Goal: Task Accomplishment & Management: Complete application form

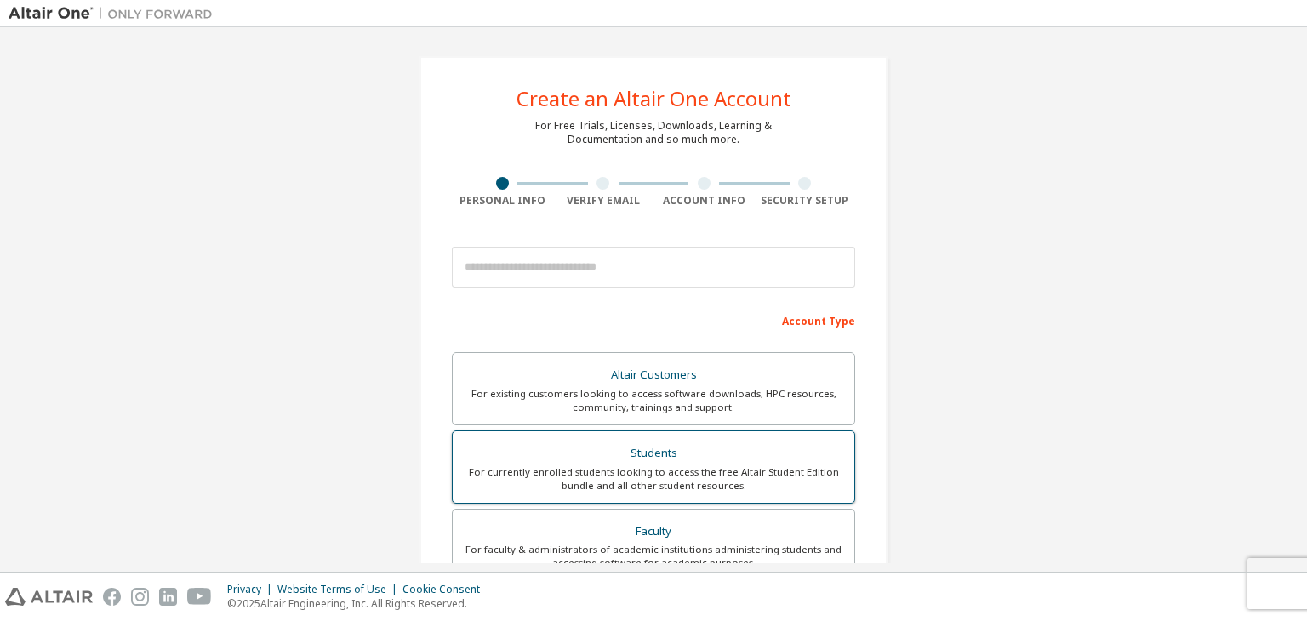
click at [676, 435] on label "Students For currently enrolled students looking to access the free Altair Stud…" at bounding box center [653, 467] width 403 height 73
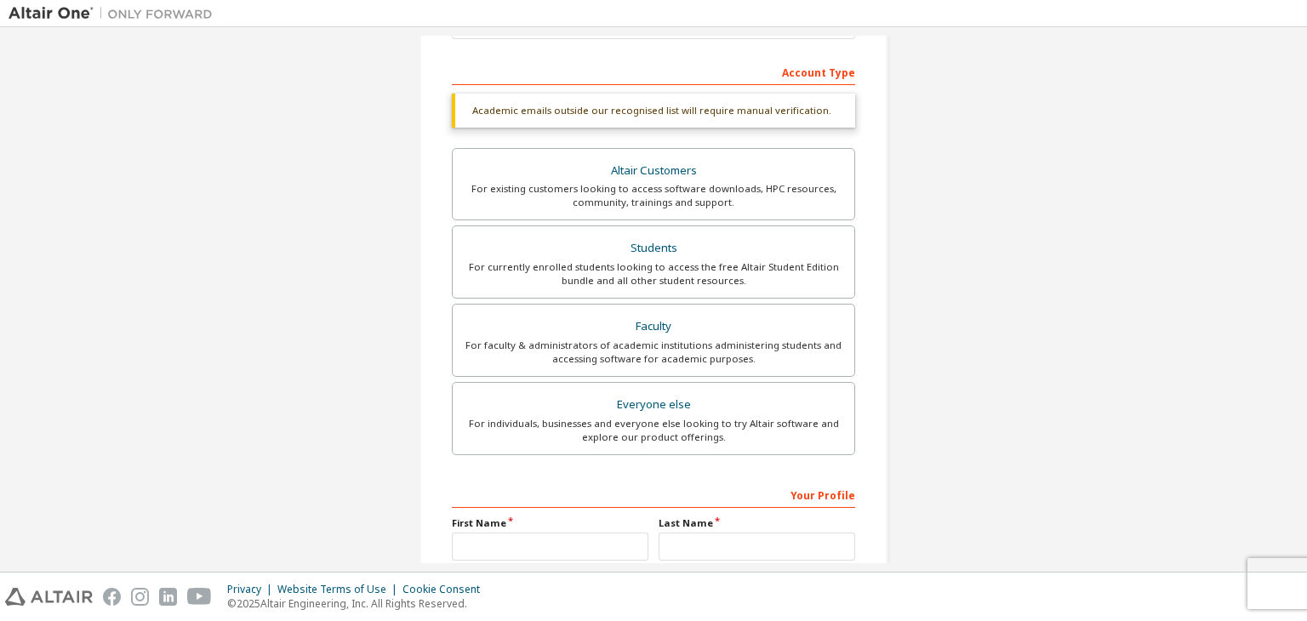
scroll to position [255, 0]
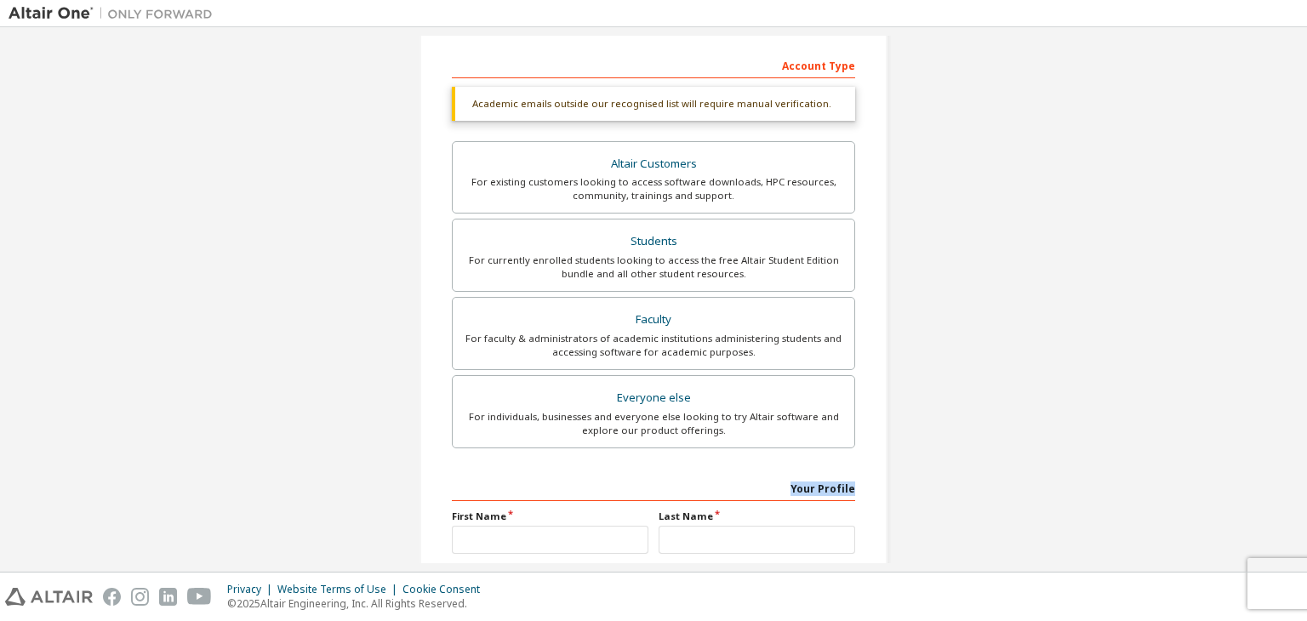
drag, startPoint x: 769, startPoint y: 483, endPoint x: 859, endPoint y: 494, distance: 90.8
click at [859, 494] on div "Create an Altair One Account For Free Trials, Licenses, Downloads, Learning & D…" at bounding box center [654, 253] width 468 height 905
drag, startPoint x: 858, startPoint y: 492, endPoint x: 748, endPoint y: 493, distance: 109.8
click at [748, 493] on div "Create an Altair One Account For Free Trials, Licenses, Downloads, Learning & D…" at bounding box center [654, 253] width 468 height 905
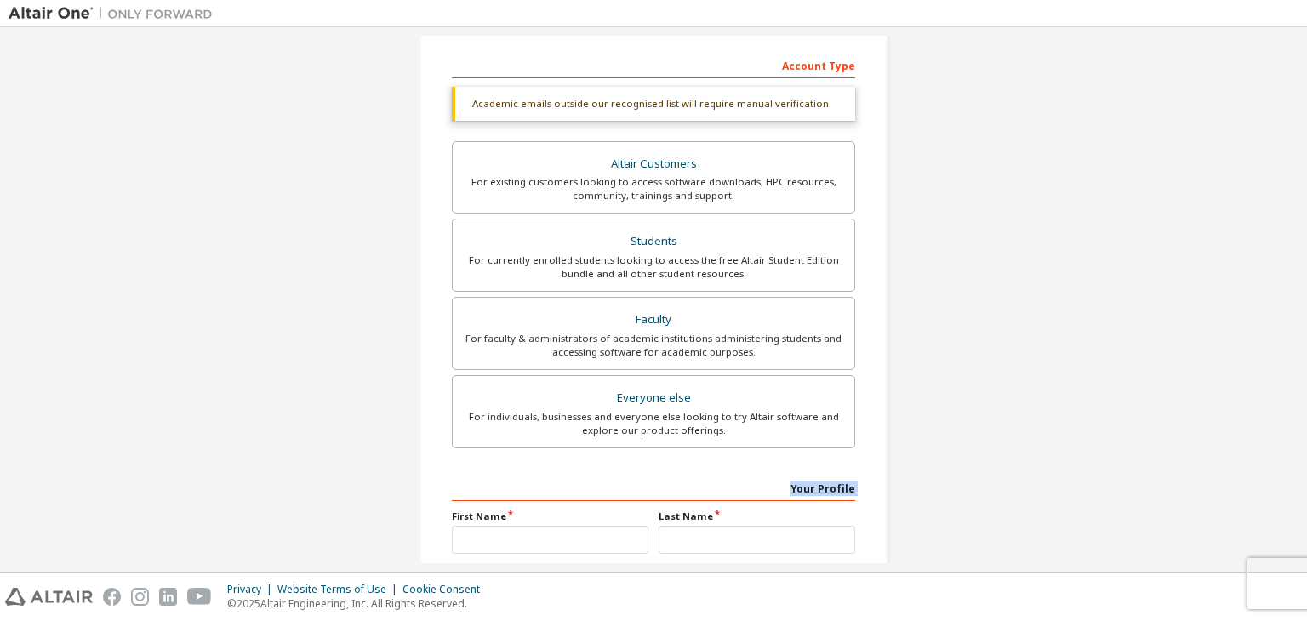
click at [792, 482] on div "Your Profile" at bounding box center [653, 487] width 403 height 27
click at [790, 474] on div "Your Profile" at bounding box center [653, 487] width 403 height 27
drag, startPoint x: 795, startPoint y: 482, endPoint x: 849, endPoint y: 491, distance: 54.4
click at [849, 491] on div "Your Profile" at bounding box center [653, 487] width 403 height 27
click at [866, 494] on div "Create an Altair One Account For Free Trials, Licenses, Downloads, Learning & D…" at bounding box center [654, 253] width 468 height 905
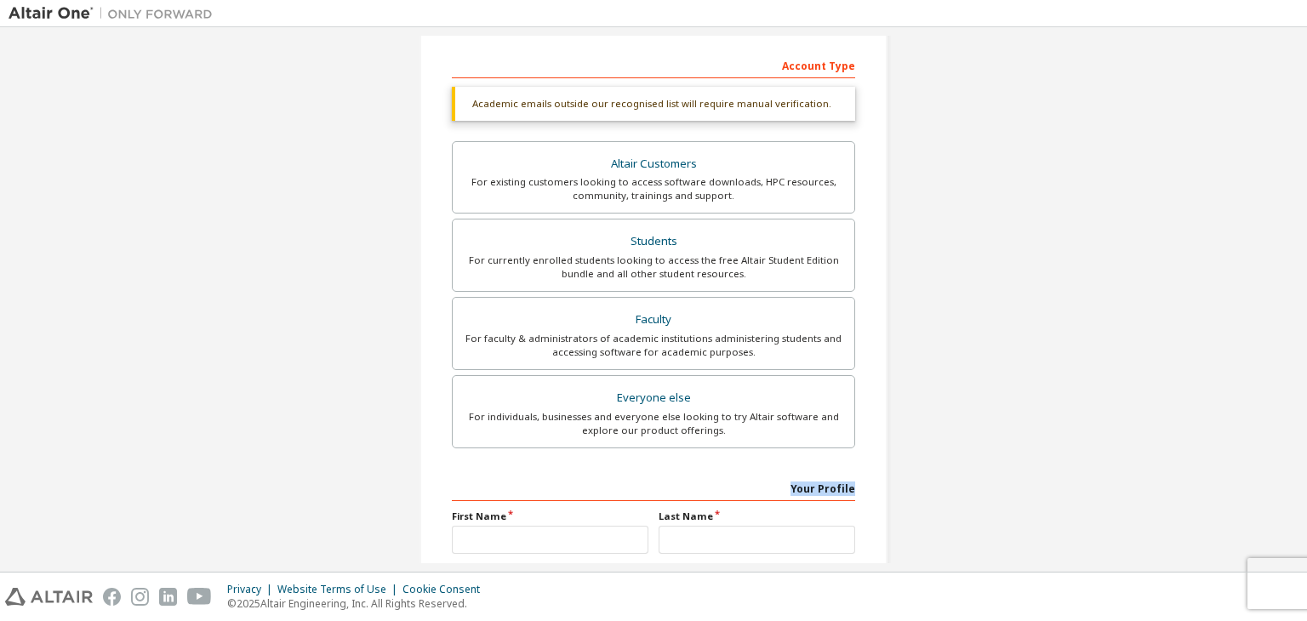
drag, startPoint x: 858, startPoint y: 492, endPoint x: 700, endPoint y: 495, distance: 157.5
click at [703, 495] on div "Create an Altair One Account For Free Trials, Licenses, Downloads, Learning & D…" at bounding box center [654, 253] width 468 height 905
click at [698, 491] on div "Your Profile" at bounding box center [653, 487] width 403 height 27
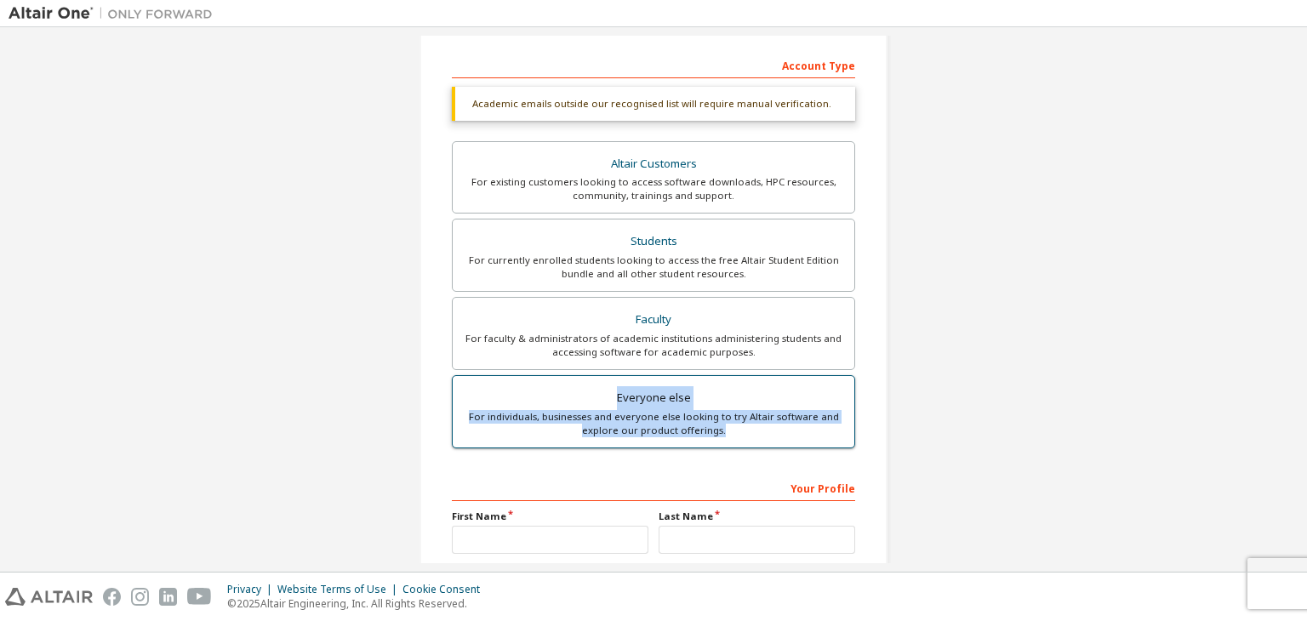
drag, startPoint x: 608, startPoint y: 386, endPoint x: 725, endPoint y: 437, distance: 128.1
click at [725, 437] on label "Everyone else For individuals, businesses and everyone else looking to try Alta…" at bounding box center [653, 411] width 403 height 73
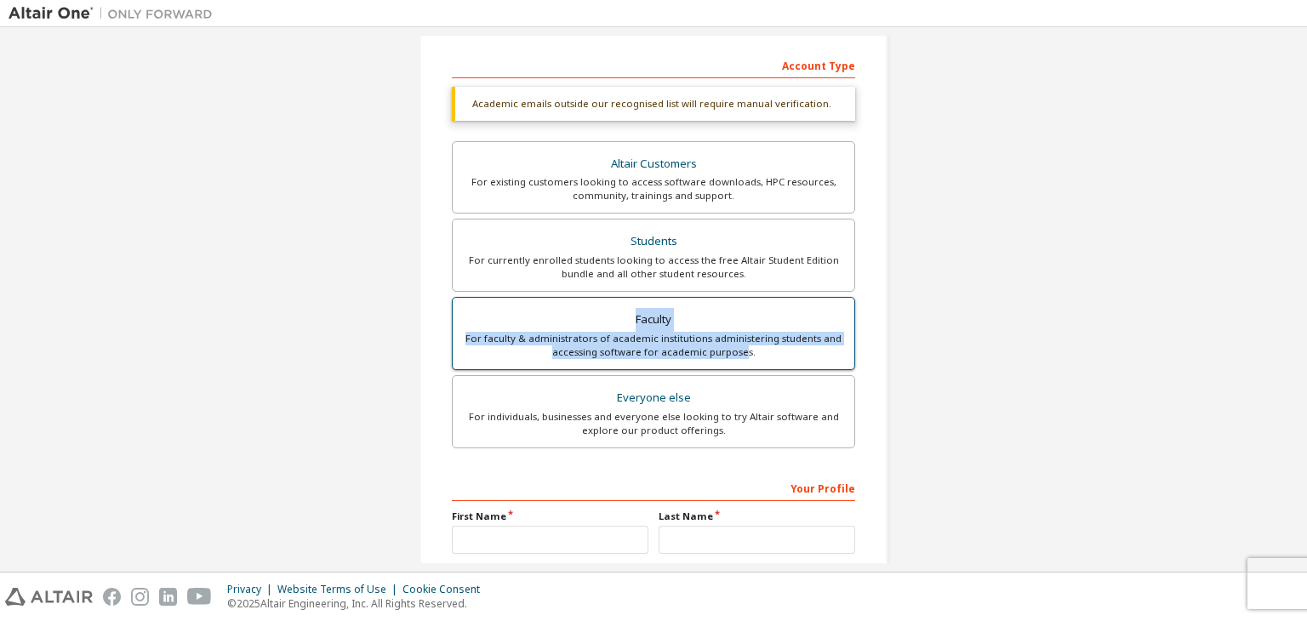
drag, startPoint x: 620, startPoint y: 312, endPoint x: 739, endPoint y: 360, distance: 128.7
click at [739, 360] on label "Faculty For faculty & administrators of academic institutions administering stu…" at bounding box center [653, 333] width 403 height 73
drag, startPoint x: 760, startPoint y: 358, endPoint x: 603, endPoint y: 321, distance: 161.8
click at [603, 321] on label "Faculty For faculty & administrators of academic institutions administering stu…" at bounding box center [653, 333] width 403 height 73
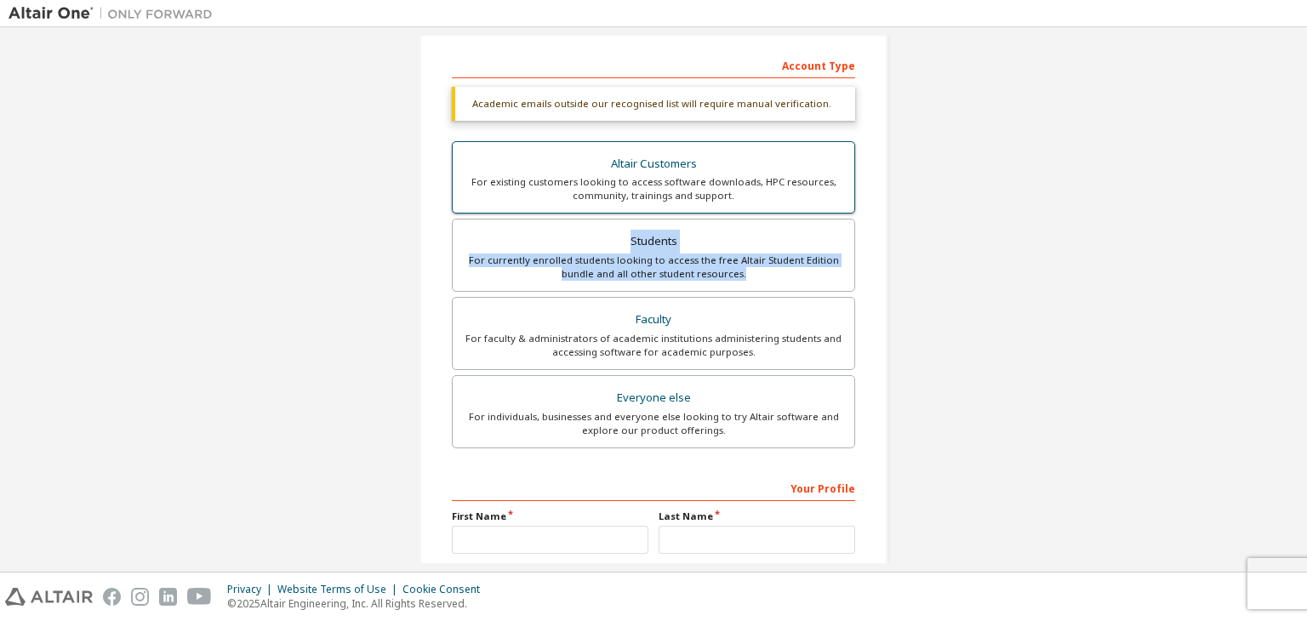
drag, startPoint x: 746, startPoint y: 276, endPoint x: 568, endPoint y: 206, distance: 191.9
click at [591, 226] on label "Students For currently enrolled students looking to access the free Altair Stud…" at bounding box center [653, 255] width 403 height 73
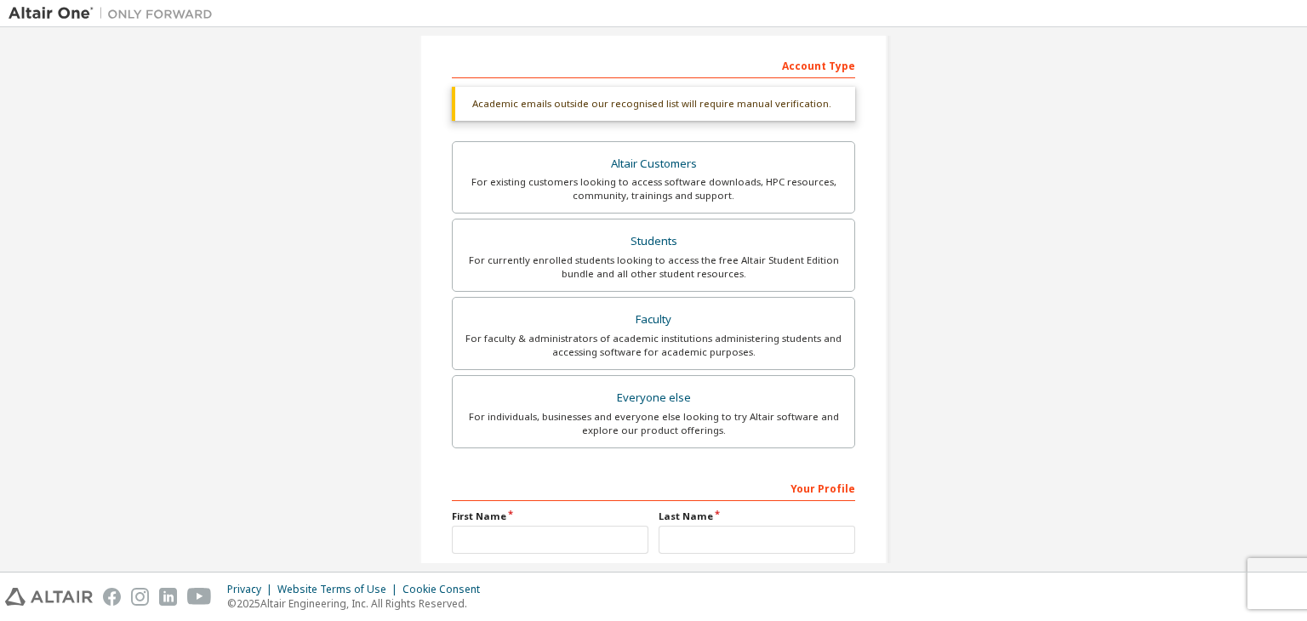
drag, startPoint x: 1002, startPoint y: 211, endPoint x: 867, endPoint y: 209, distance: 134.5
click at [1001, 211] on div "Create an Altair One Account For Free Trials, Licenses, Downloads, Learning & D…" at bounding box center [654, 253] width 1290 height 946
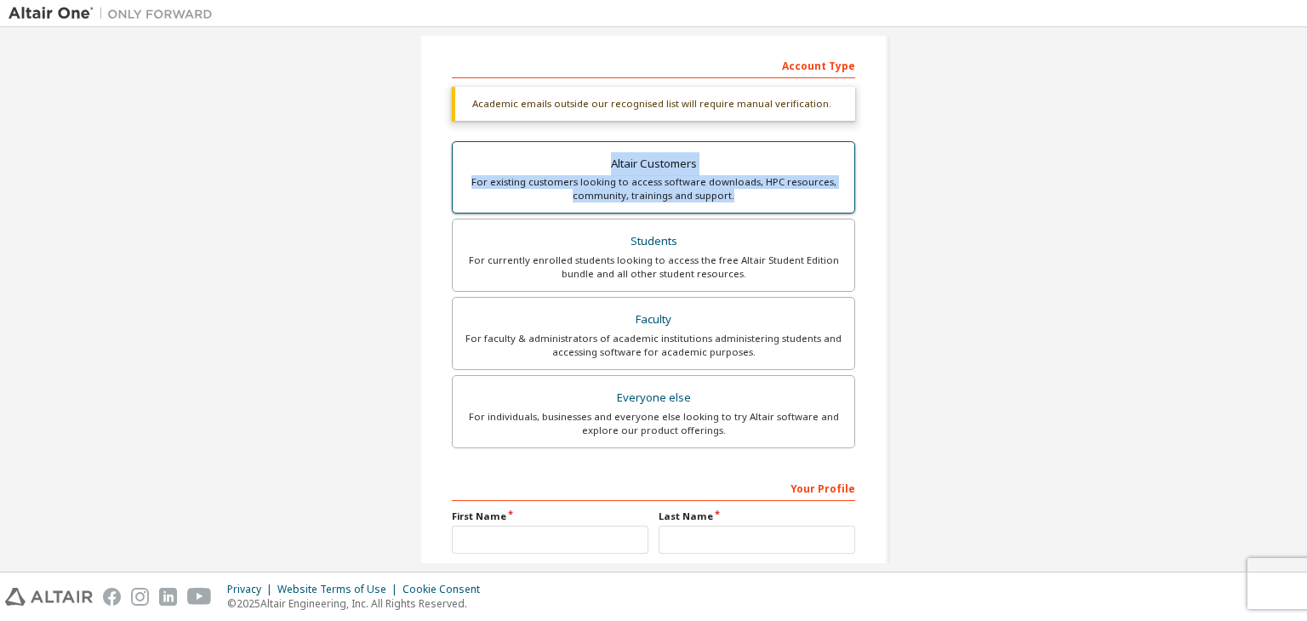
drag, startPoint x: 637, startPoint y: 178, endPoint x: 606, endPoint y: 172, distance: 31.2
click at [552, 154] on label "Altair Customers For existing customers looking to access software downloads, H…" at bounding box center [653, 177] width 403 height 73
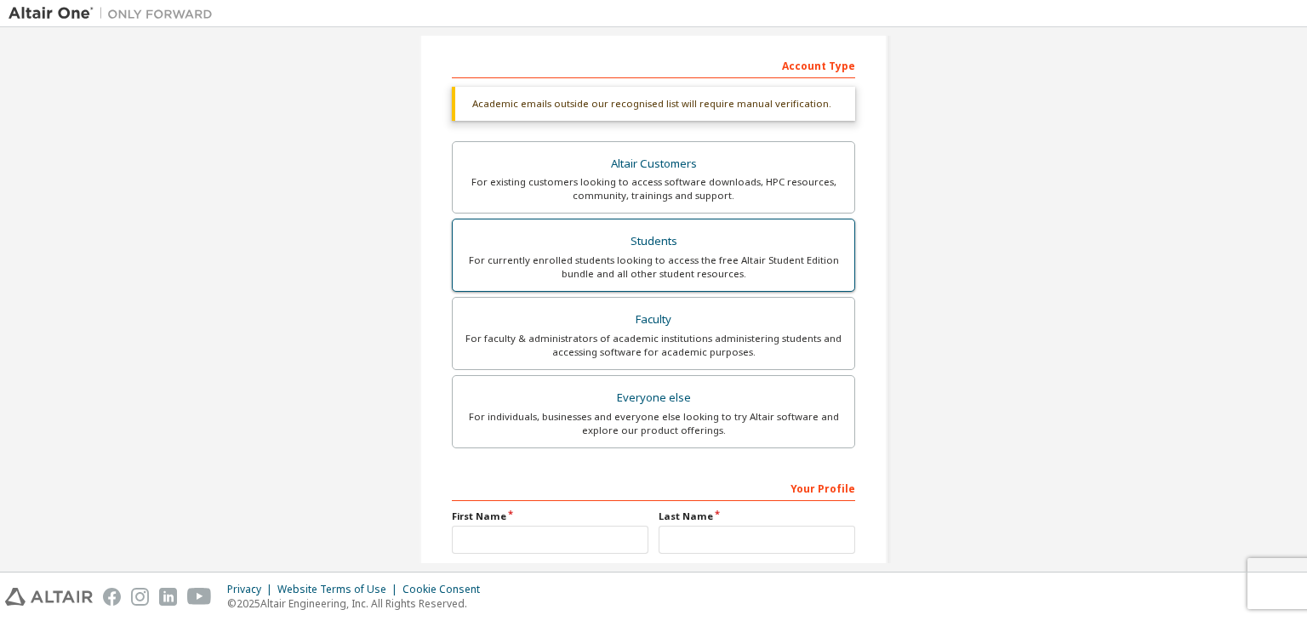
drag, startPoint x: 965, startPoint y: 237, endPoint x: 838, endPoint y: 237, distance: 127.7
click at [952, 237] on div "Create an Altair One Account For Free Trials, Licenses, Downloads, Learning & D…" at bounding box center [654, 253] width 1290 height 946
drag, startPoint x: 1033, startPoint y: 335, endPoint x: 967, endPoint y: 357, distance: 69.7
click at [1031, 337] on div "Create an Altair One Account For Free Trials, Licenses, Downloads, Learning & D…" at bounding box center [654, 253] width 1290 height 946
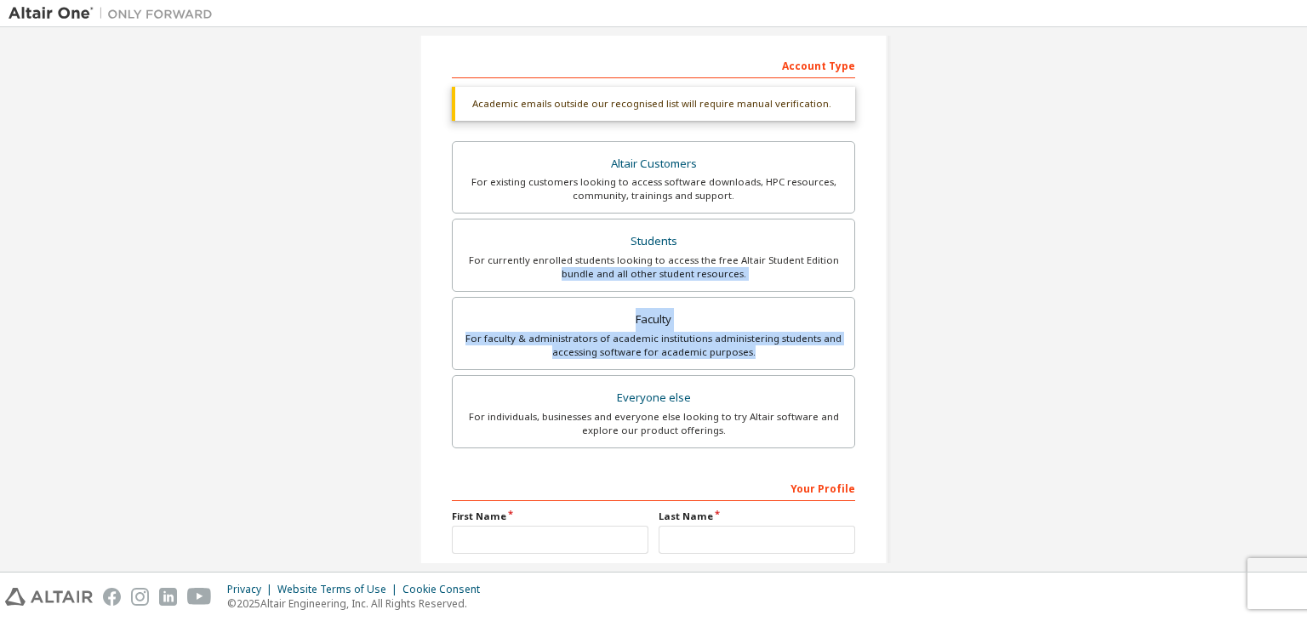
drag, startPoint x: 694, startPoint y: 335, endPoint x: 333, endPoint y: 273, distance: 366.2
click at [333, 273] on div "Create an Altair One Account For Free Trials, Licenses, Downloads, Learning & D…" at bounding box center [654, 253] width 1290 height 946
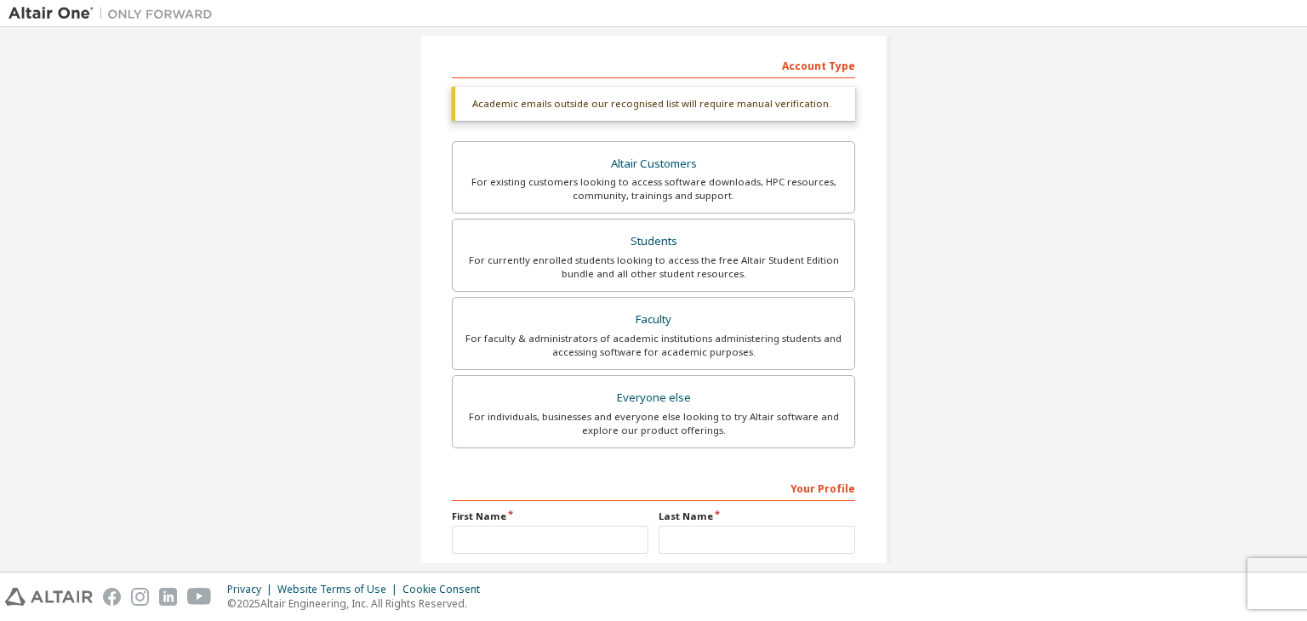
drag, startPoint x: 1034, startPoint y: 389, endPoint x: 848, endPoint y: 389, distance: 186.4
click at [1032, 389] on div "Create an Altair One Account For Free Trials, Licenses, Downloads, Learning & D…" at bounding box center [654, 253] width 1290 height 946
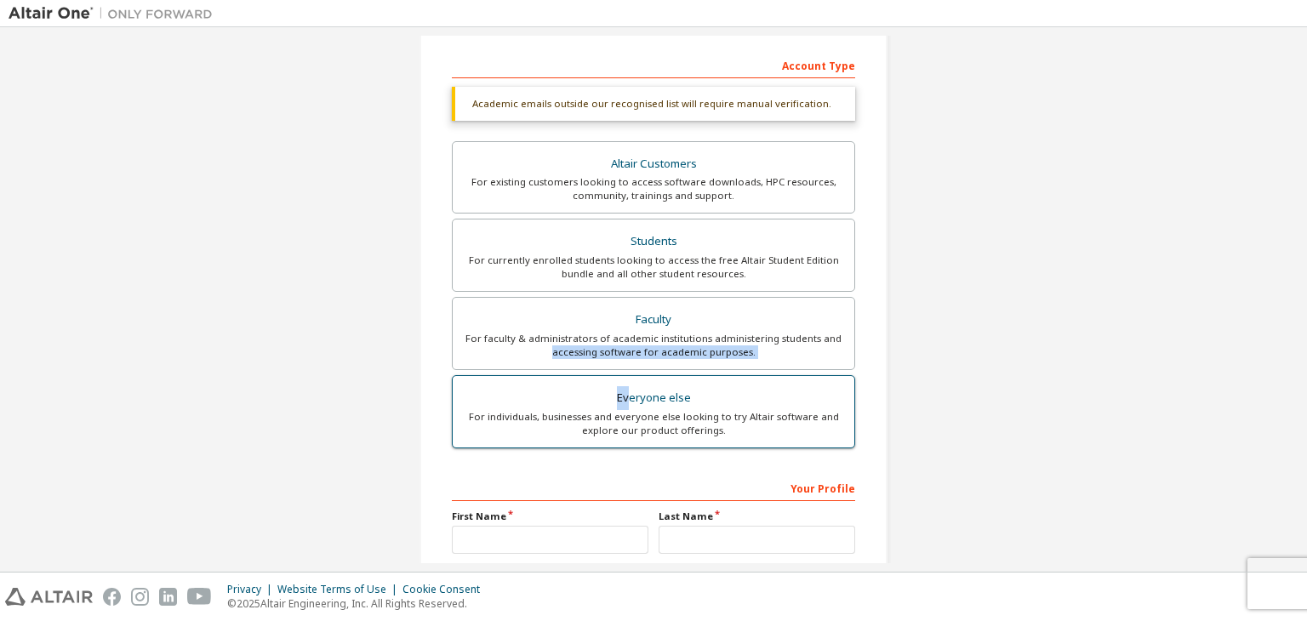
drag, startPoint x: 575, startPoint y: 393, endPoint x: 512, endPoint y: 380, distance: 65.3
click at [443, 366] on div "Create an Altair One Account For Free Trials, Licenses, Downloads, Learning & D…" at bounding box center [654, 253] width 468 height 905
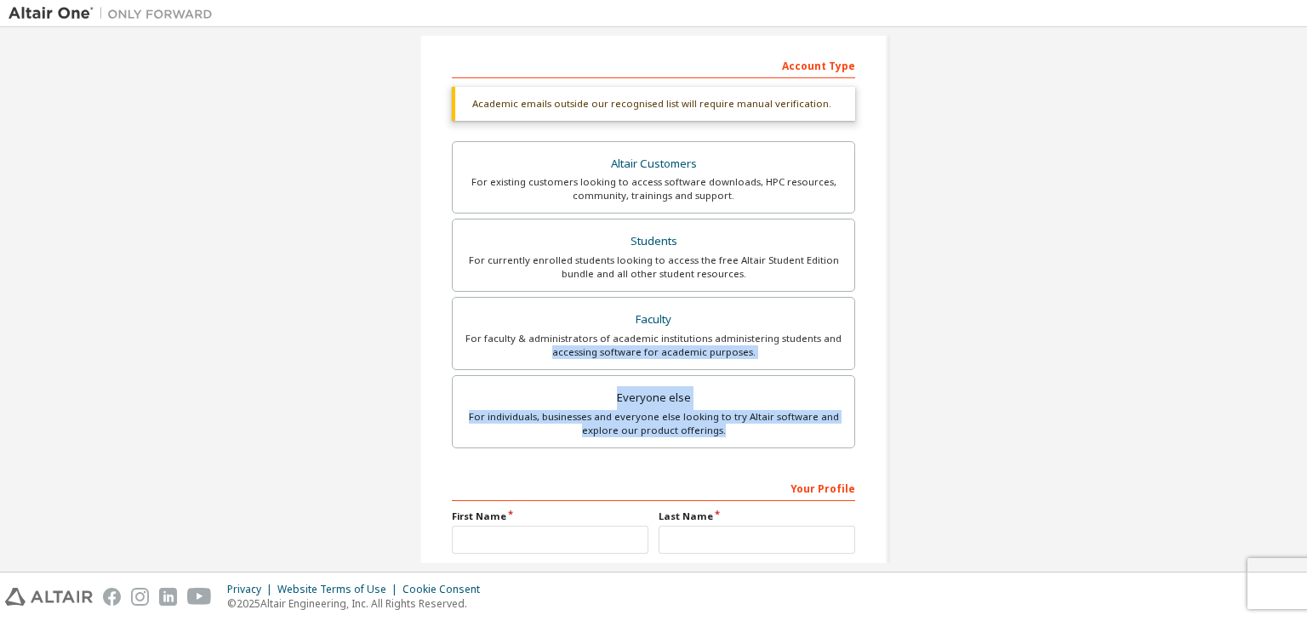
drag, startPoint x: 718, startPoint y: 426, endPoint x: 378, endPoint y: 356, distance: 347.7
click at [378, 356] on div "Create an Altair One Account For Free Trials, Licenses, Downloads, Learning & D…" at bounding box center [654, 253] width 1290 height 946
drag, startPoint x: 914, startPoint y: 372, endPoint x: 885, endPoint y: 400, distance: 40.3
click at [915, 374] on div "Create an Altair One Account For Free Trials, Licenses, Downloads, Learning & D…" at bounding box center [654, 253] width 1290 height 946
click at [967, 413] on div "Create an Altair One Account For Free Trials, Licenses, Downloads, Learning & D…" at bounding box center [654, 253] width 1290 height 946
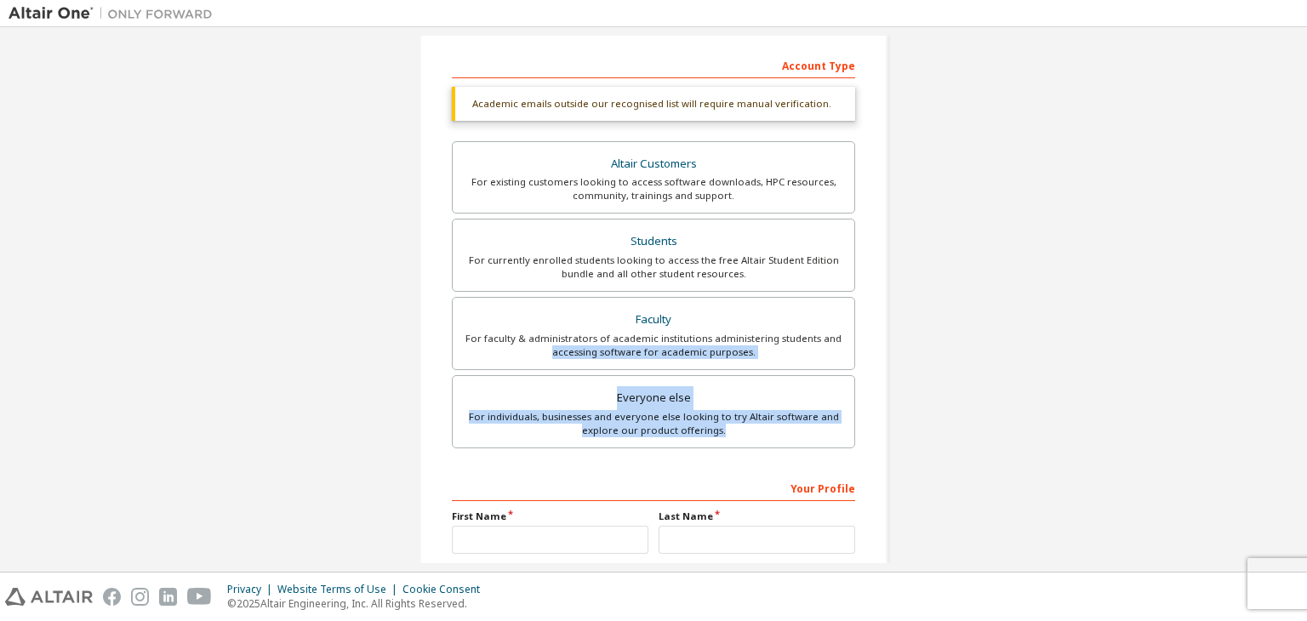
click at [1000, 440] on div "Create an Altair One Account For Free Trials, Licenses, Downloads, Learning & D…" at bounding box center [654, 253] width 1290 height 946
drag, startPoint x: 671, startPoint y: 414, endPoint x: 238, endPoint y: 334, distance: 439.7
click at [238, 334] on div "Create an Altair One Account For Free Trials, Licenses, Downloads, Learning & D…" at bounding box center [654, 253] width 1290 height 946
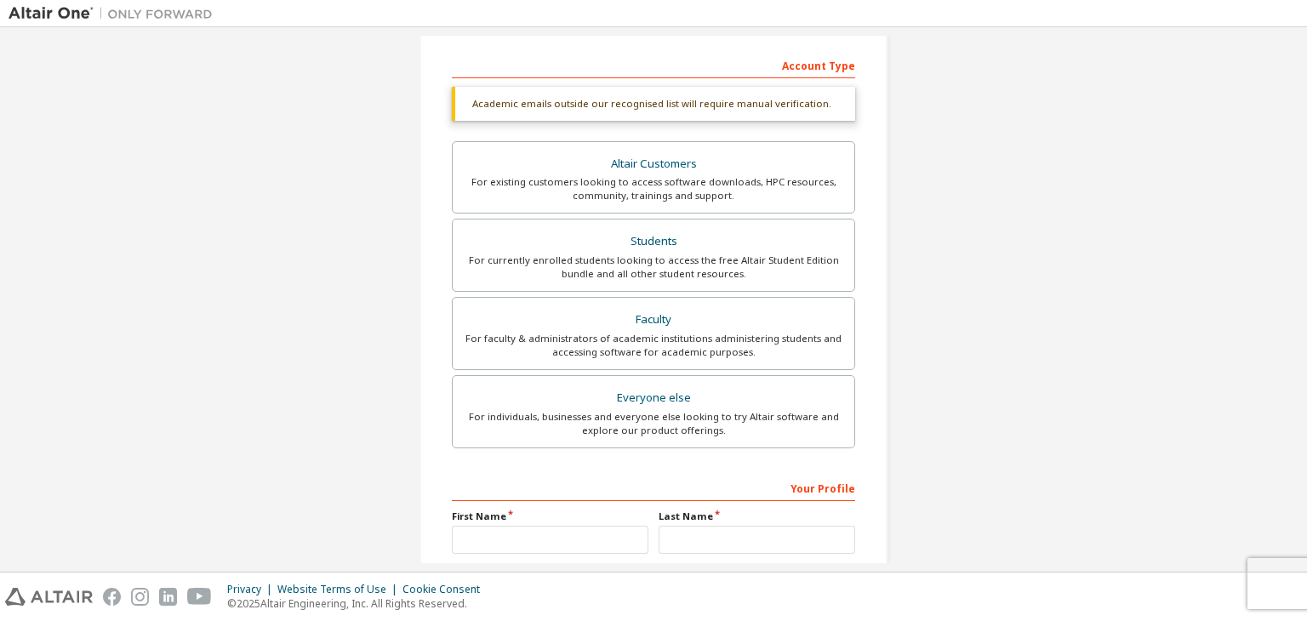
drag, startPoint x: 1035, startPoint y: 483, endPoint x: 924, endPoint y: 482, distance: 110.6
click at [1021, 483] on div "Create an Altair One Account For Free Trials, Licenses, Downloads, Learning & D…" at bounding box center [654, 253] width 1290 height 946
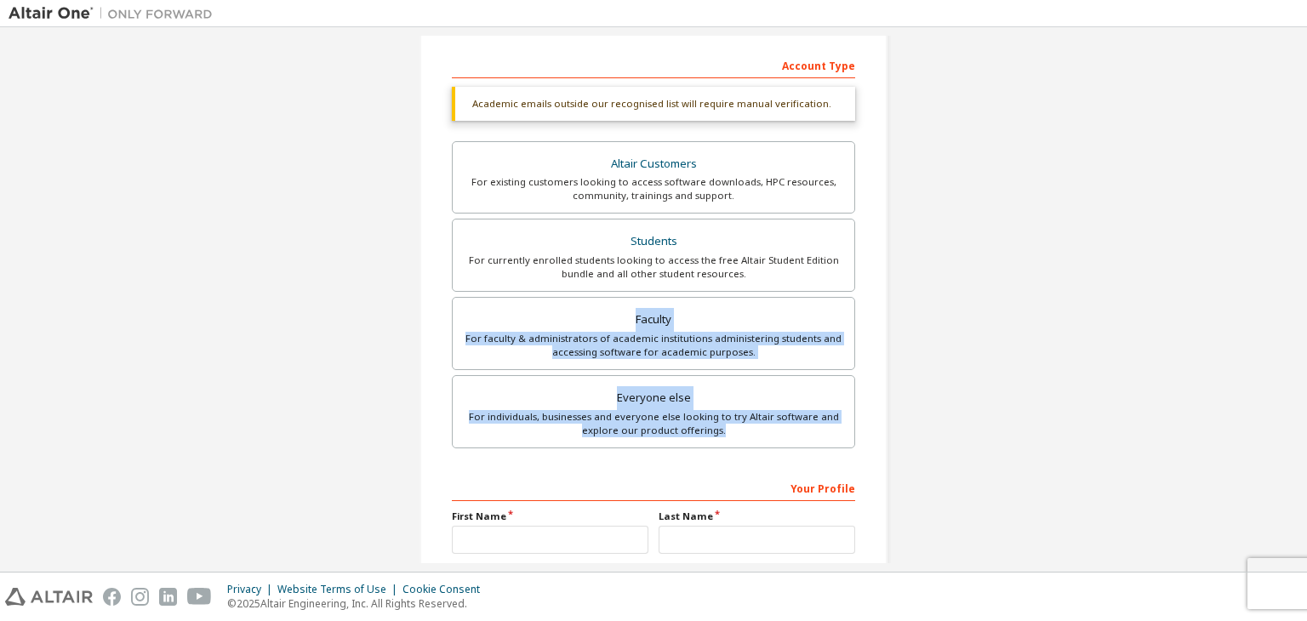
drag, startPoint x: 621, startPoint y: 415, endPoint x: 170, endPoint y: 318, distance: 461.4
click at [170, 318] on div "Create an Altair One Account For Free Trials, Licenses, Downloads, Learning & D…" at bounding box center [654, 253] width 1290 height 946
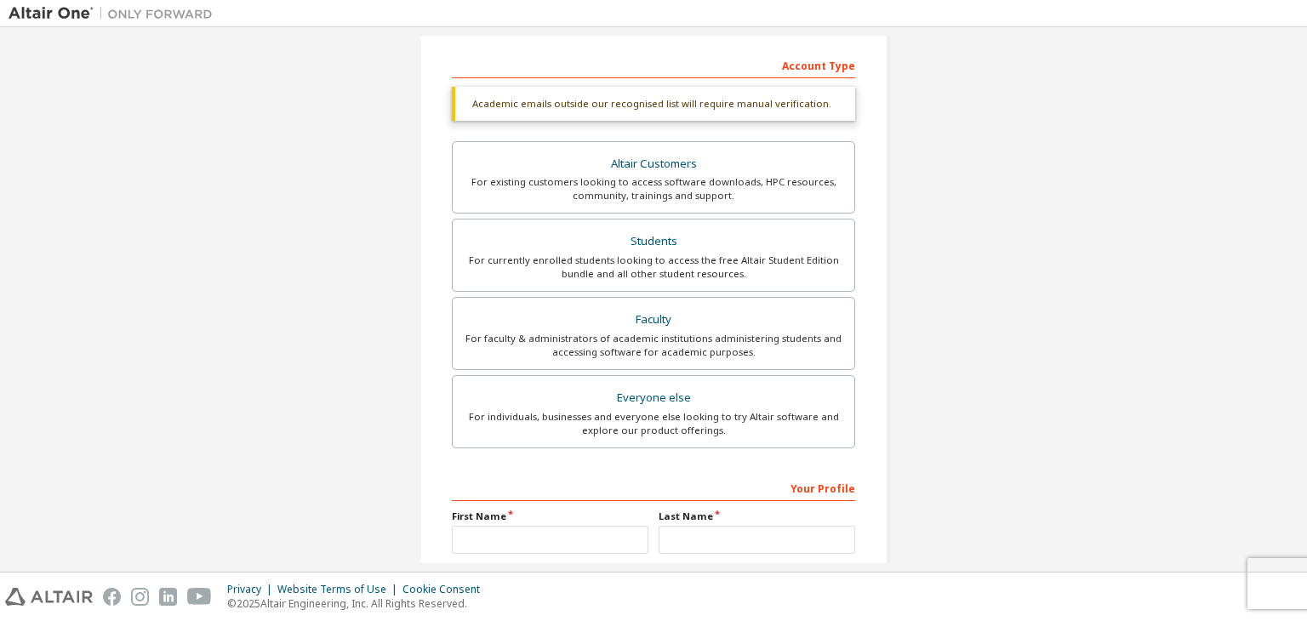
click at [964, 512] on div "Create an Altair One Account For Free Trials, Licenses, Downloads, Learning & D…" at bounding box center [654, 253] width 1290 height 946
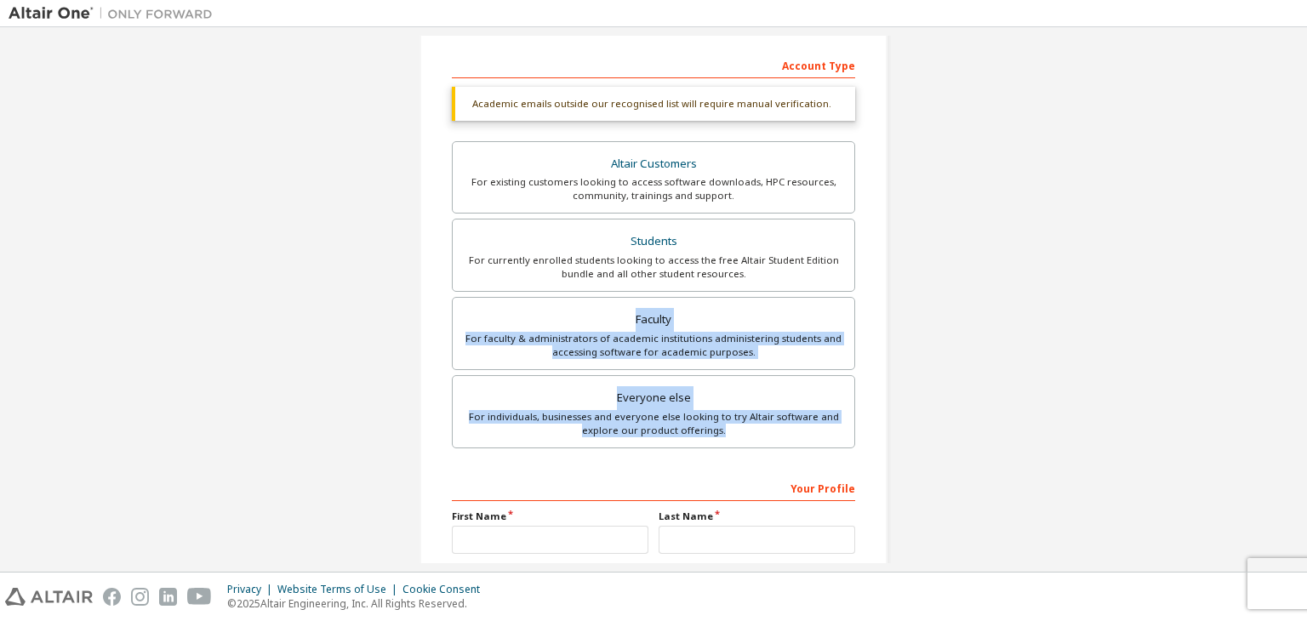
drag, startPoint x: 712, startPoint y: 420, endPoint x: 415, endPoint y: 323, distance: 311.7
click at [420, 319] on div "Create an Altair One Account For Free Trials, Licenses, Downloads, Learning & D…" at bounding box center [654, 253] width 468 height 905
click at [1091, 414] on div "Create an Altair One Account For Free Trials, Licenses, Downloads, Learning & D…" at bounding box center [654, 253] width 1290 height 946
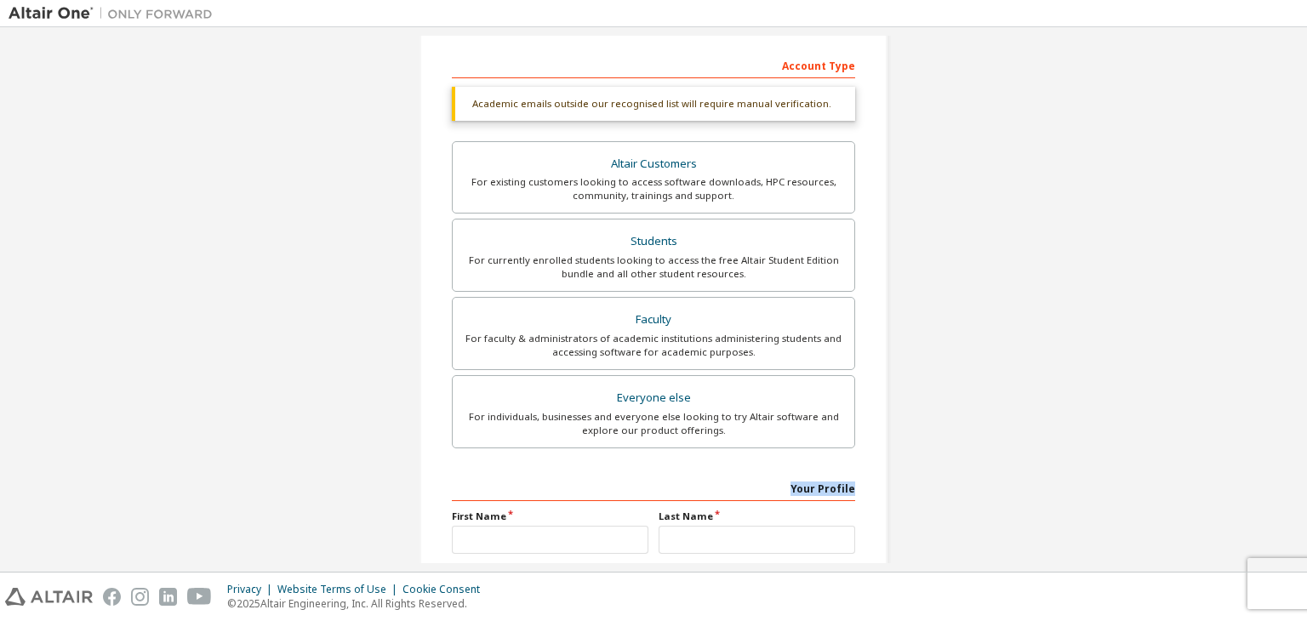
drag, startPoint x: 790, startPoint y: 483, endPoint x: 892, endPoint y: 478, distance: 102.3
click at [892, 478] on div "Create an Altair One Account For Free Trials, Licenses, Downloads, Learning & D…" at bounding box center [653, 253] width 509 height 946
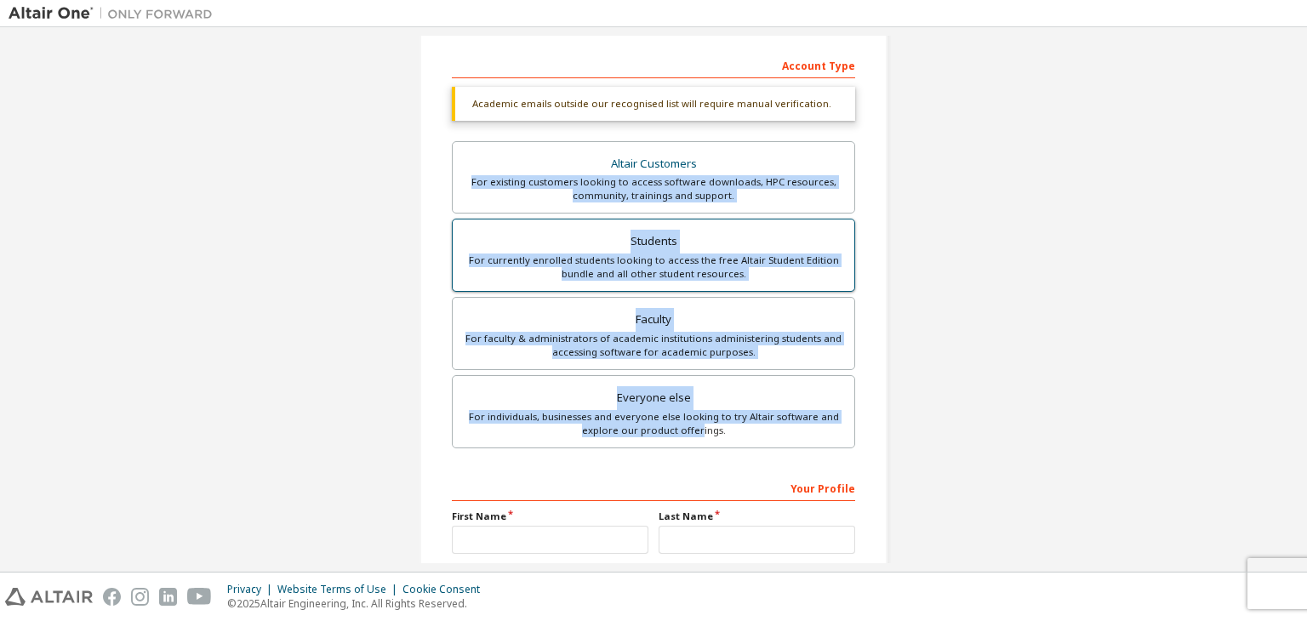
drag, startPoint x: 694, startPoint y: 423, endPoint x: 450, endPoint y: 220, distance: 316.7
click at [272, 181] on div "Create an Altair One Account For Free Trials, Licenses, Downloads, Learning & D…" at bounding box center [654, 253] width 1290 height 946
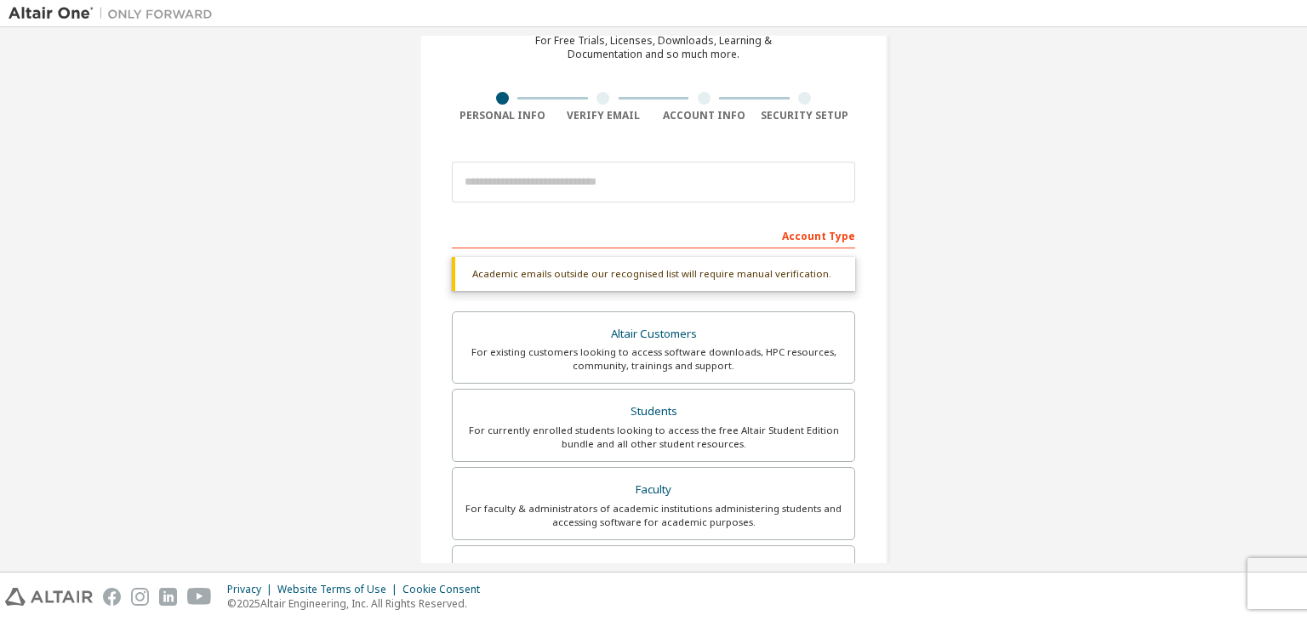
click at [1067, 316] on div "Create an Altair One Account For Free Trials, Licenses, Downloads, Learning & D…" at bounding box center [654, 424] width 1290 height 946
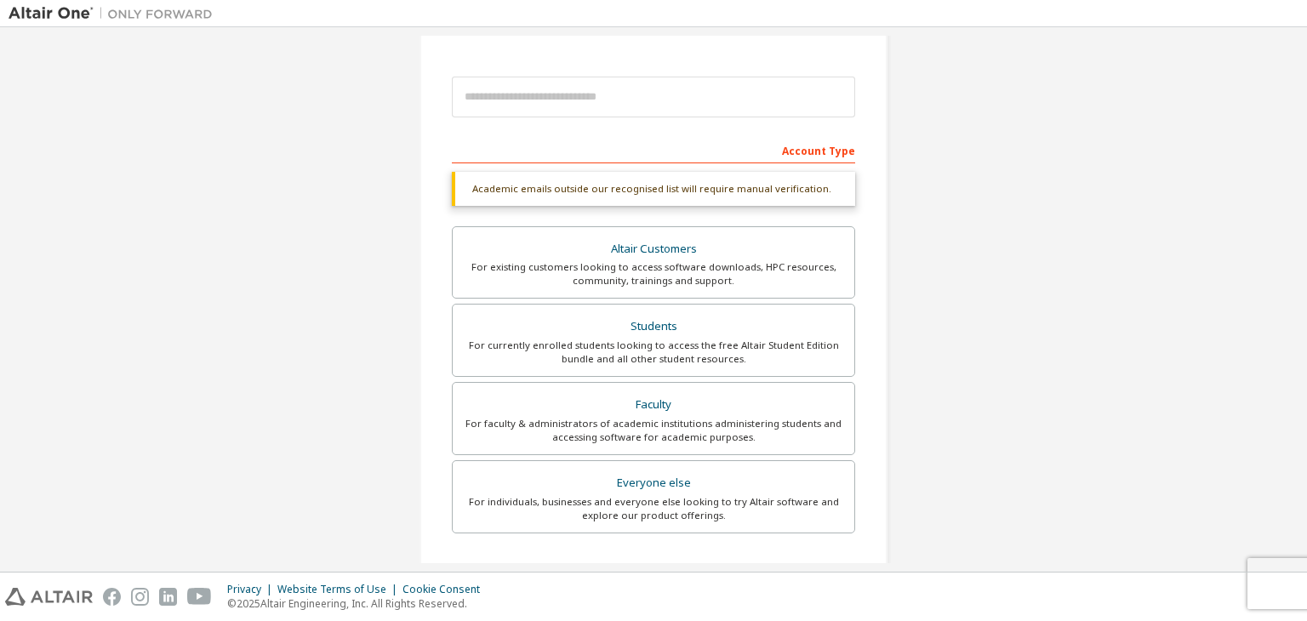
click at [1013, 447] on div "Create an Altair One Account For Free Trials, Licenses, Downloads, Learning & D…" at bounding box center [654, 339] width 1290 height 946
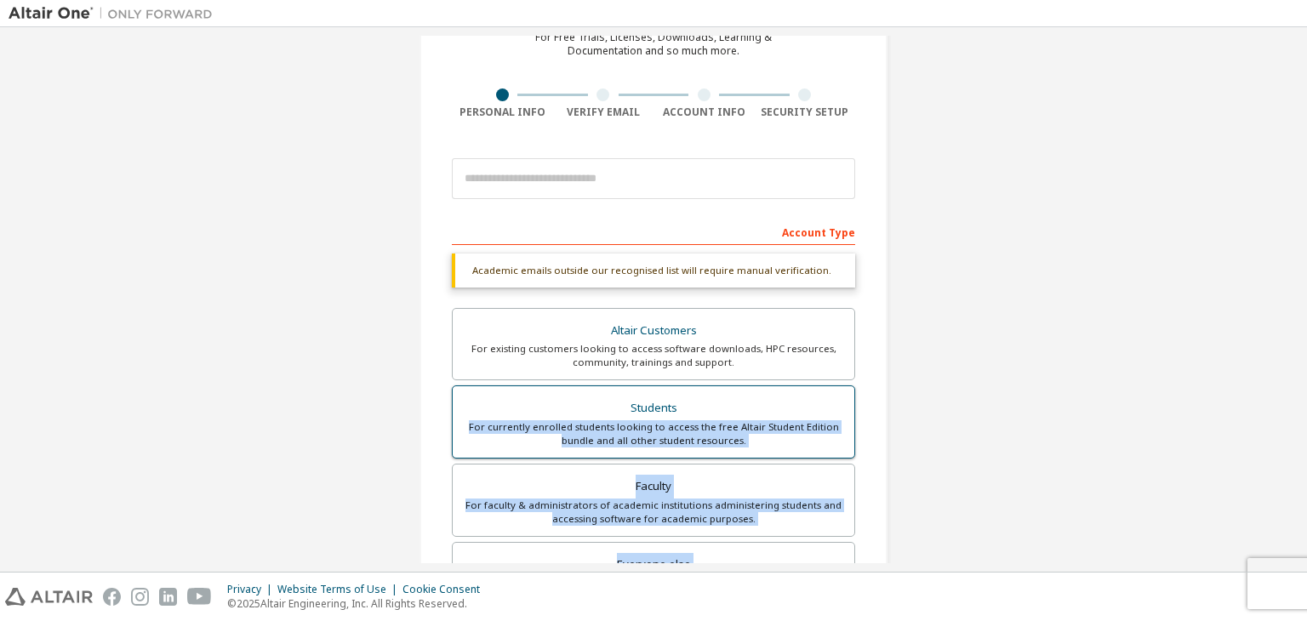
scroll to position [85, 0]
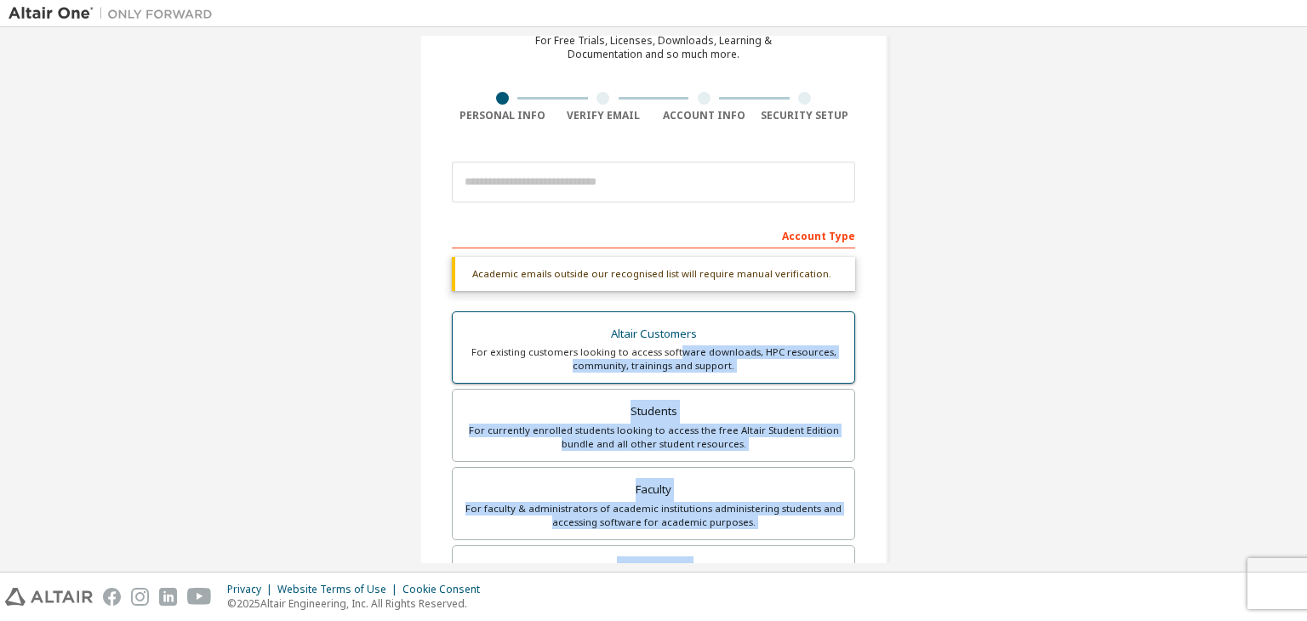
drag, startPoint x: 753, startPoint y: 437, endPoint x: 681, endPoint y: 356, distance: 108.5
click at [681, 356] on div "Altair Customers For existing customers looking to access software downloads, H…" at bounding box center [653, 468] width 403 height 312
drag, startPoint x: 1123, startPoint y: 407, endPoint x: 1105, endPoint y: 412, distance: 19.4
click at [1122, 409] on div "Create an Altair One Account For Free Trials, Licenses, Downloads, Learning & D…" at bounding box center [654, 424] width 1290 height 946
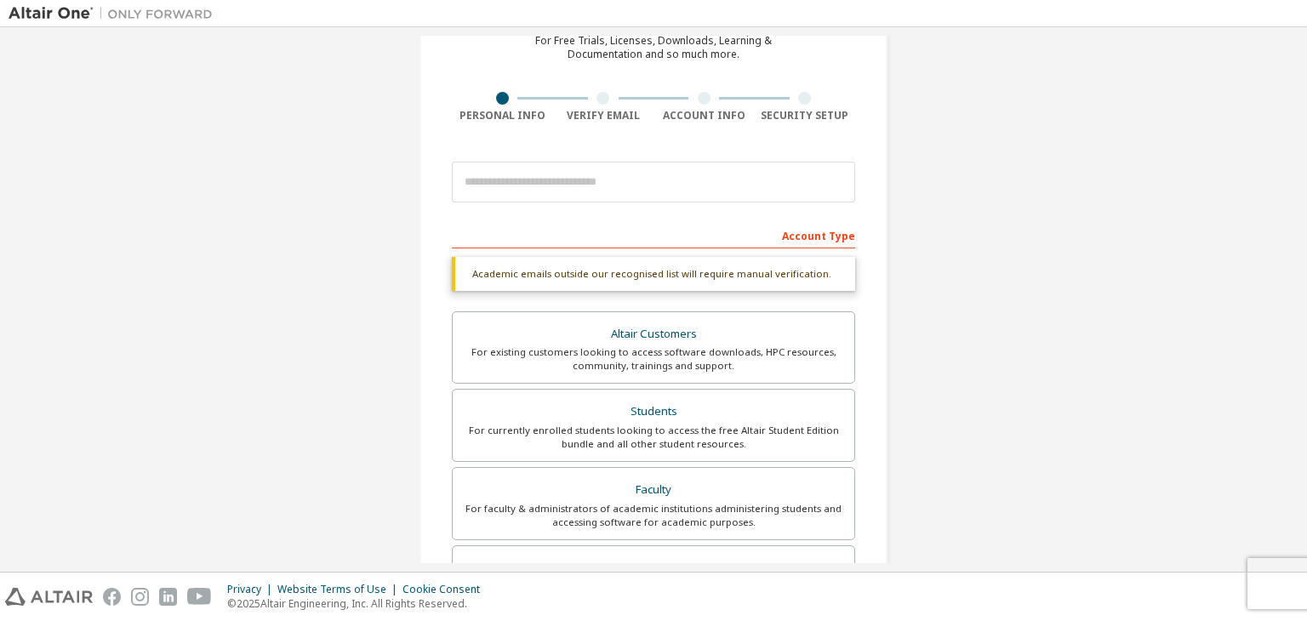
click at [1013, 290] on div "Create an Altair One Account For Free Trials, Licenses, Downloads, Learning & D…" at bounding box center [654, 424] width 1290 height 946
drag, startPoint x: 603, startPoint y: 328, endPoint x: 659, endPoint y: 339, distance: 56.4
click at [657, 339] on div "Altair Customers" at bounding box center [653, 335] width 381 height 24
click at [1042, 293] on div "Create an Altair One Account For Free Trials, Licenses, Downloads, Learning & D…" at bounding box center [654, 424] width 1290 height 946
